Goal: Navigation & Orientation: Go to known website

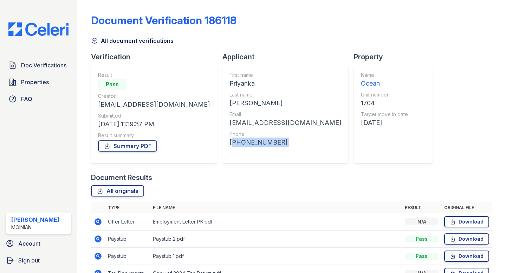
click at [60, 26] on img at bounding box center [38, 28] width 71 height 13
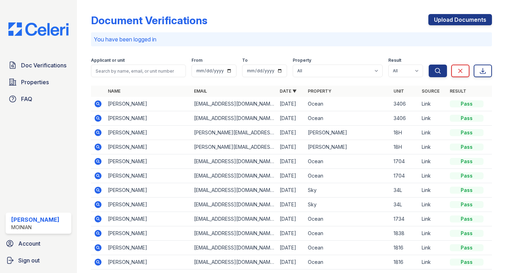
click at [44, 32] on img at bounding box center [38, 28] width 71 height 13
